Goal: Transaction & Acquisition: Subscribe to service/newsletter

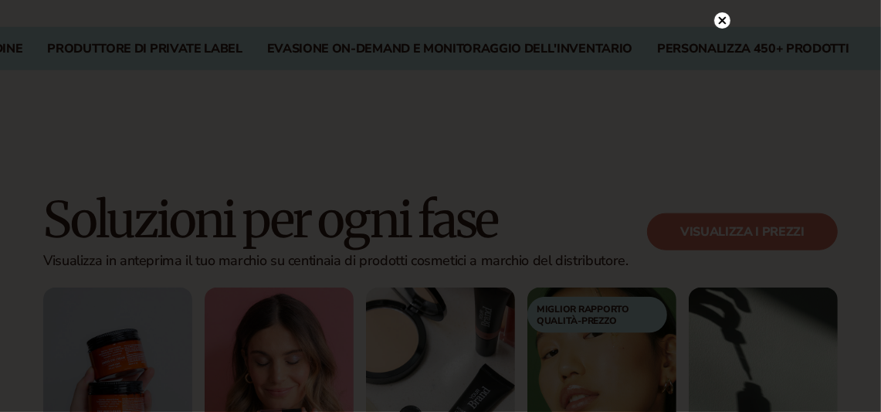
scroll to position [1467, 0]
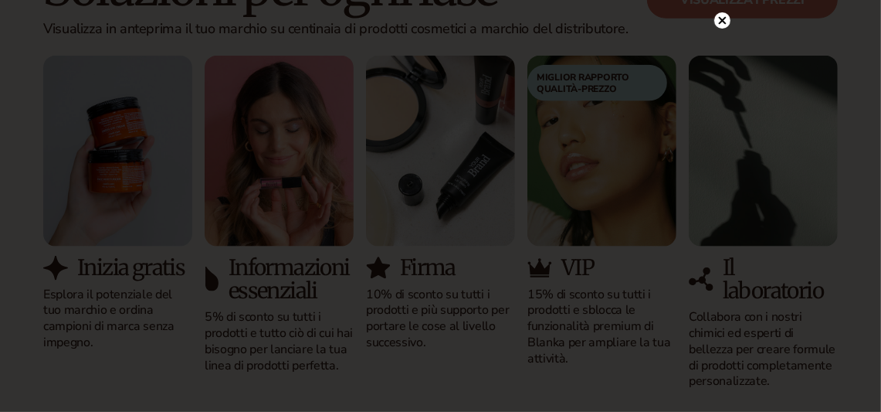
click at [726, 18] on circle at bounding box center [723, 20] width 16 height 16
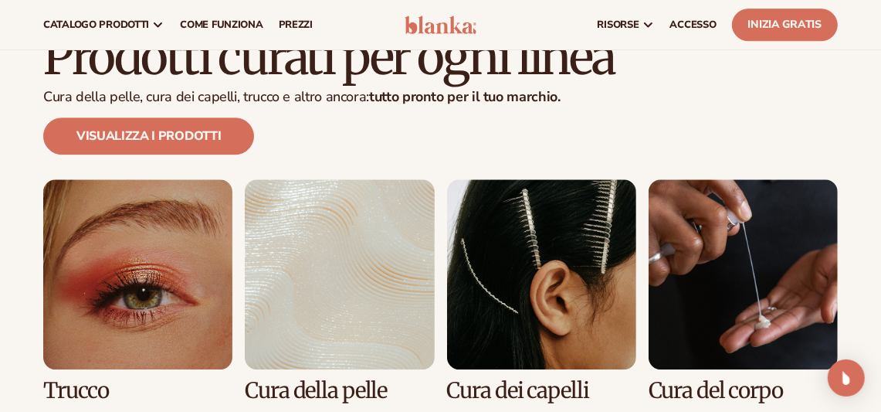
scroll to position [3089, 0]
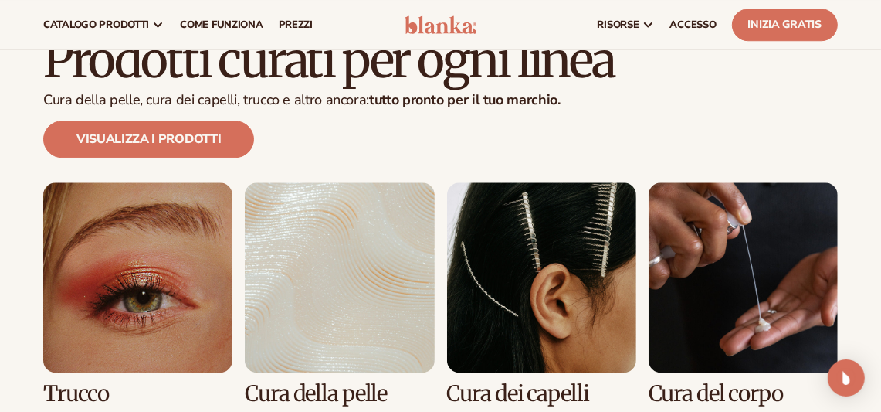
click at [511, 204] on link "3 / 8" at bounding box center [541, 293] width 189 height 222
click at [693, 297] on link "4 / 8" at bounding box center [743, 293] width 189 height 222
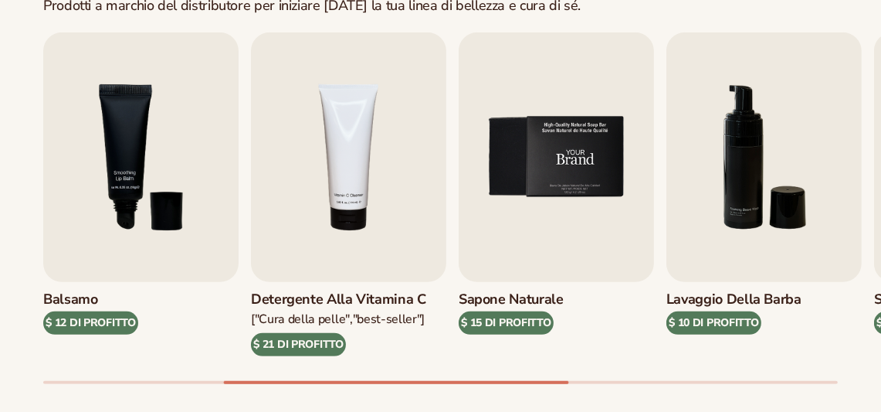
scroll to position [540, 0]
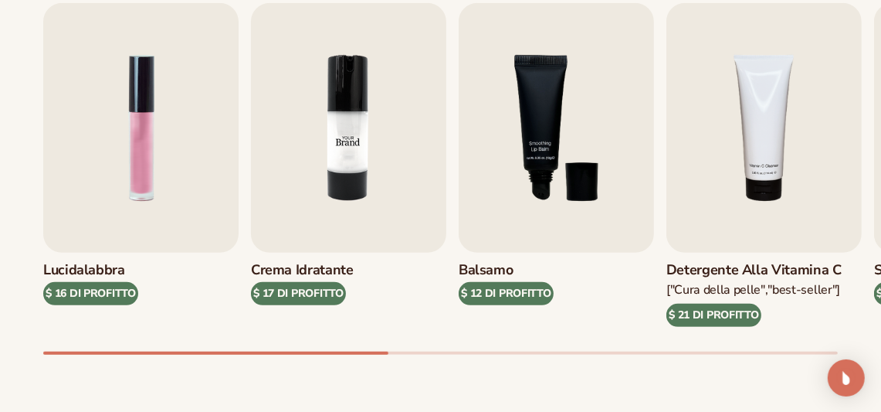
click at [349, 188] on img "2 / 9" at bounding box center [348, 128] width 195 height 250
click at [333, 267] on h3 "Crema idratante" at bounding box center [302, 270] width 103 height 17
click at [354, 142] on img "2 / 9" at bounding box center [348, 128] width 195 height 250
click at [321, 208] on img "2 / 9" at bounding box center [348, 128] width 195 height 250
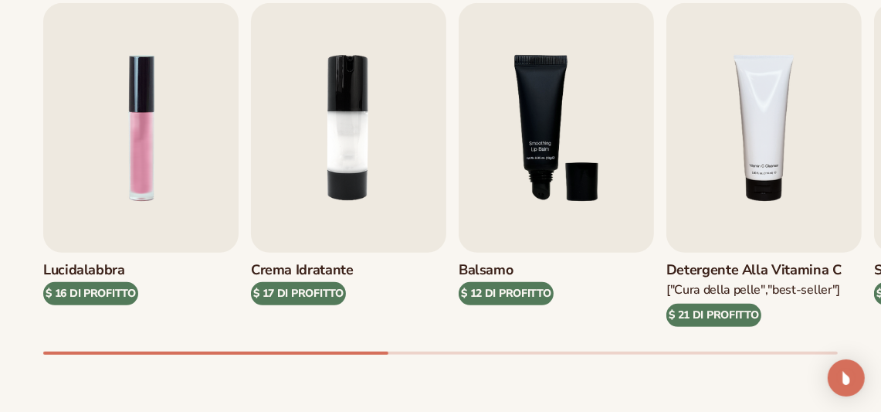
click at [314, 290] on div "$ 17 DI PROFITTO" at bounding box center [298, 293] width 95 height 23
click at [345, 109] on img "2 / 9" at bounding box center [348, 128] width 195 height 250
click at [324, 47] on img "2 / 9" at bounding box center [348, 128] width 195 height 250
click at [336, 111] on img "2 / 9" at bounding box center [348, 128] width 195 height 250
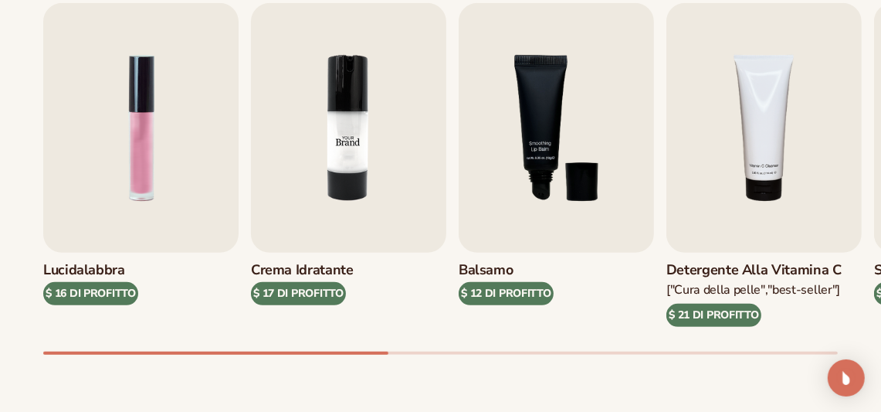
click at [336, 111] on img "2 / 9" at bounding box center [348, 128] width 195 height 250
click at [314, 290] on div "$ 17 DI PROFITTO" at bounding box center [298, 293] width 95 height 23
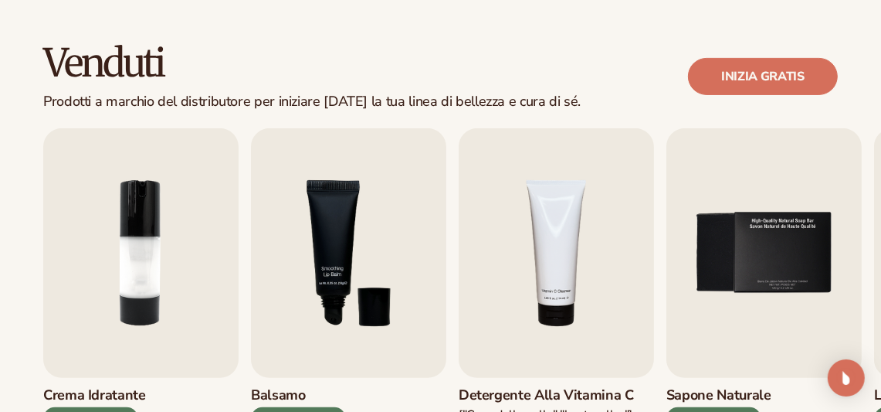
scroll to position [451, 0]
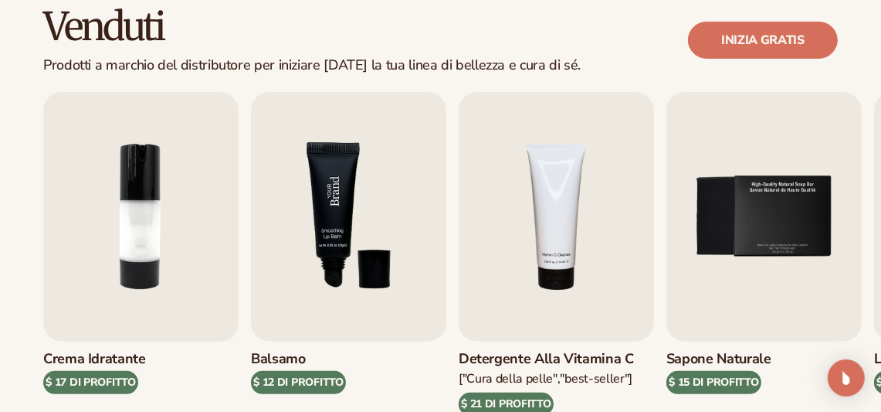
click at [347, 135] on img "3 / 9" at bounding box center [348, 217] width 195 height 250
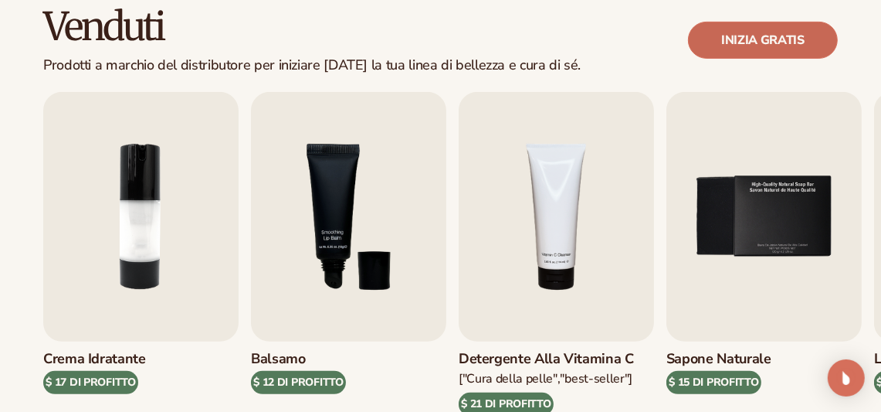
click at [735, 35] on link "Inizia gratis" at bounding box center [763, 40] width 150 height 37
